Goal: Task Accomplishment & Management: Use online tool/utility

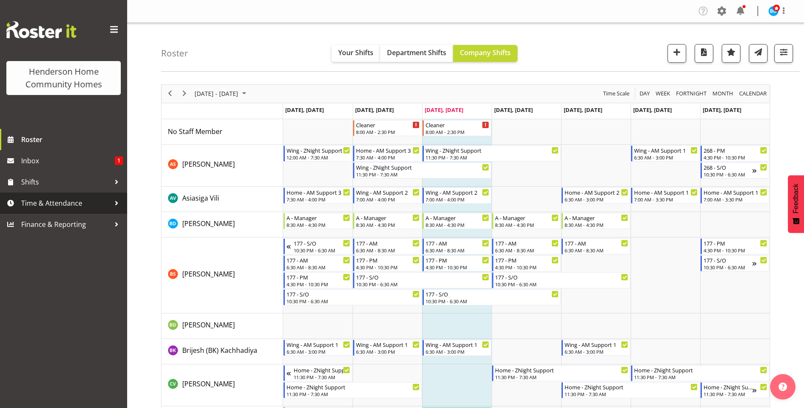
click at [67, 202] on span "Time & Attendance" at bounding box center [65, 203] width 89 height 13
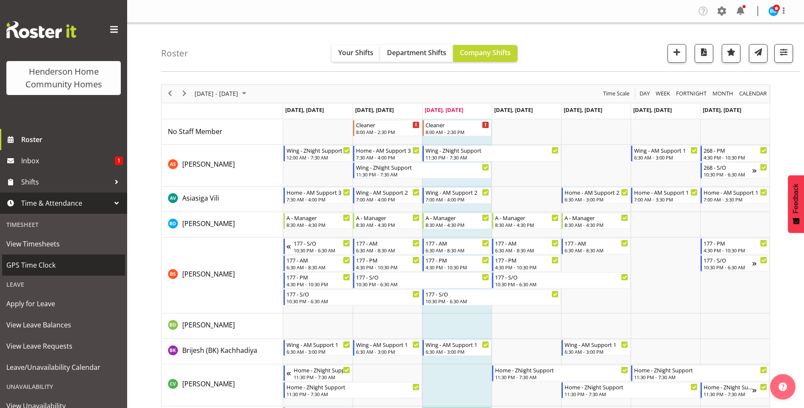
click at [56, 264] on span "GPS Time Clock" at bounding box center [63, 265] width 114 height 13
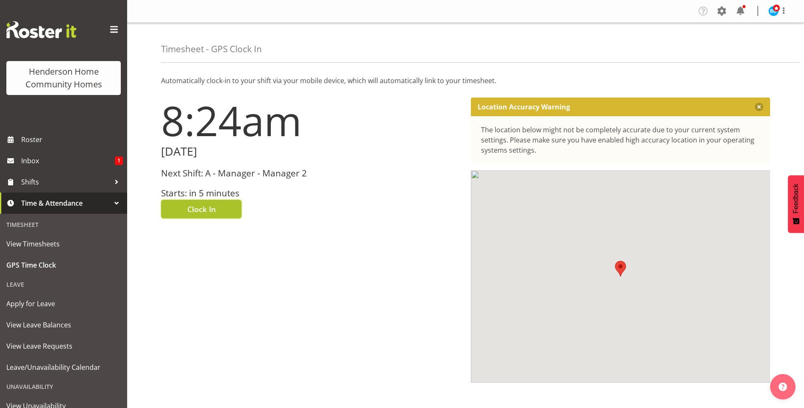
click at [206, 210] on span "Clock In" at bounding box center [201, 208] width 28 height 11
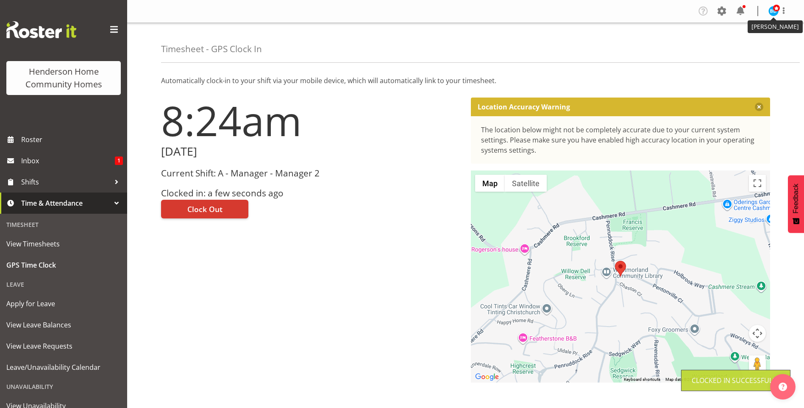
click at [773, 10] on img at bounding box center [774, 11] width 10 height 10
click at [737, 48] on link "Log Out" at bounding box center [748, 44] width 81 height 15
